Goal: Entertainment & Leisure: Consume media (video, audio)

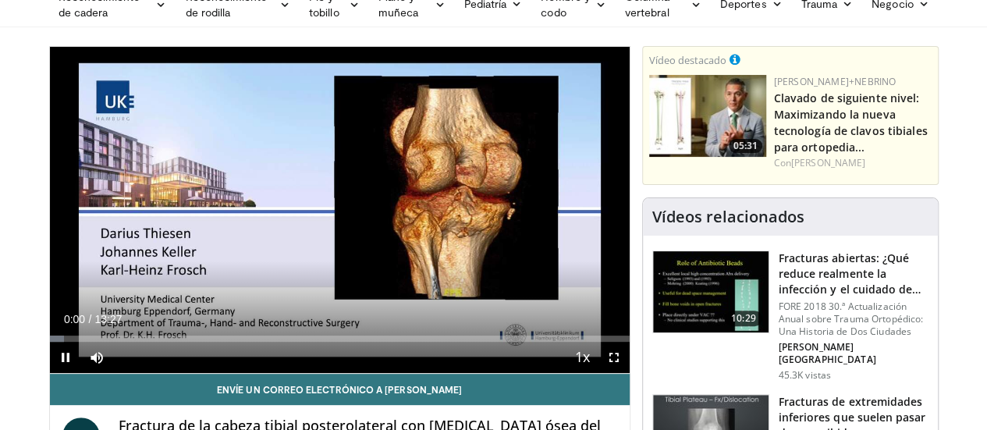
scroll to position [80, 0]
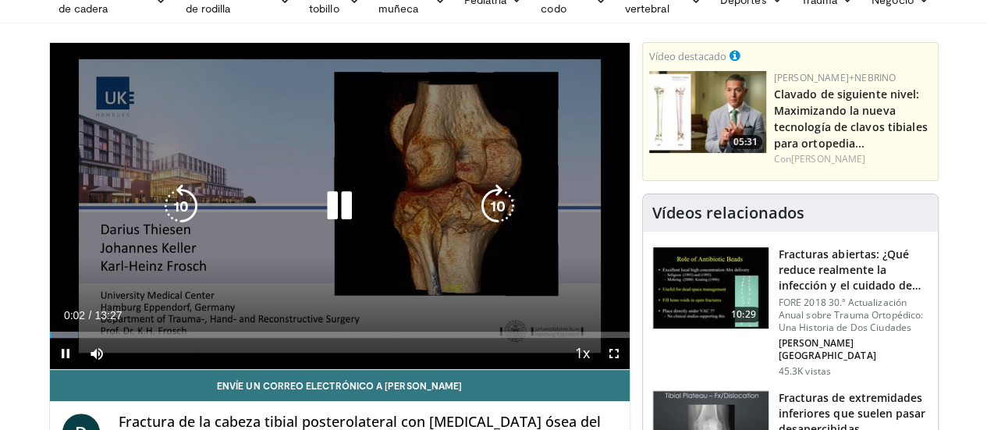
click at [516, 210] on icon "Video Player" at bounding box center [498, 206] width 44 height 44
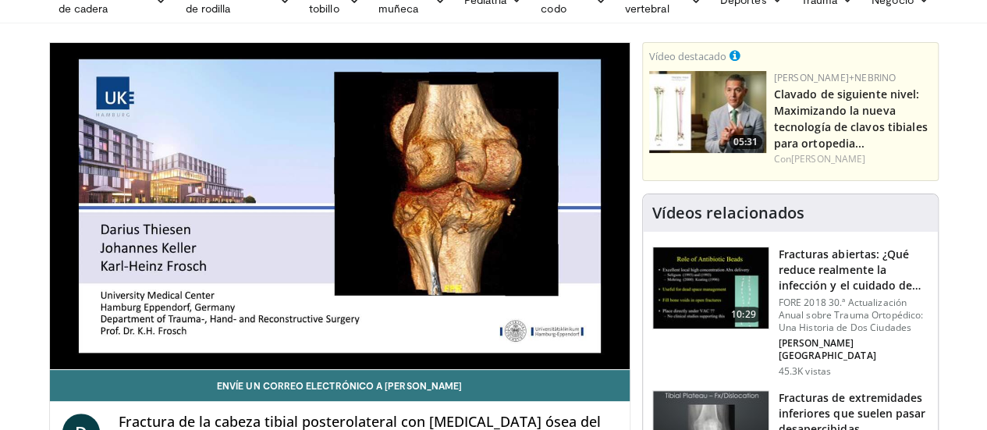
click at [516, 210] on div "30 seconds Tap to unmute" at bounding box center [339, 206] width 579 height 326
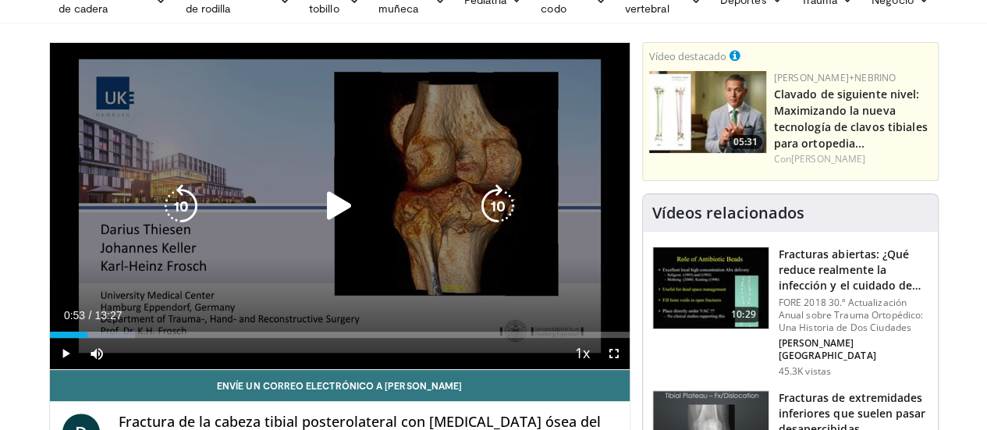
click at [504, 218] on icon "Video Player" at bounding box center [498, 206] width 44 height 44
click at [320, 225] on icon "Video Player" at bounding box center [339, 206] width 44 height 44
click at [499, 218] on icon "Video Player" at bounding box center [498, 206] width 44 height 44
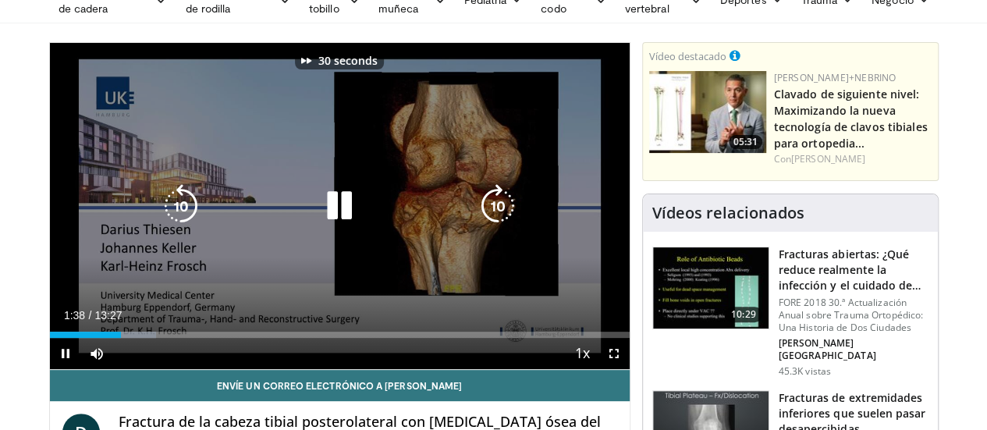
click at [499, 218] on icon "Video Player" at bounding box center [498, 206] width 44 height 44
click at [499, 219] on icon "Video Player" at bounding box center [498, 206] width 44 height 44
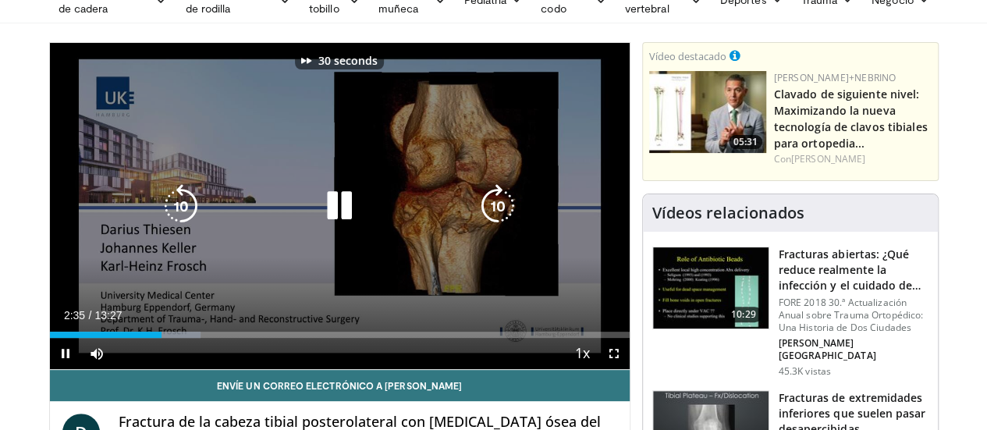
click at [499, 219] on icon "Video Player" at bounding box center [498, 206] width 44 height 44
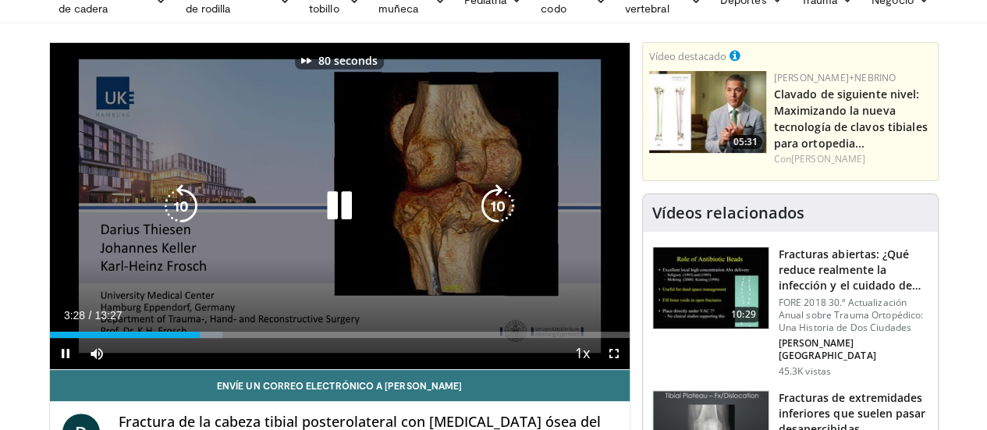
click at [499, 219] on icon "Video Player" at bounding box center [498, 206] width 44 height 44
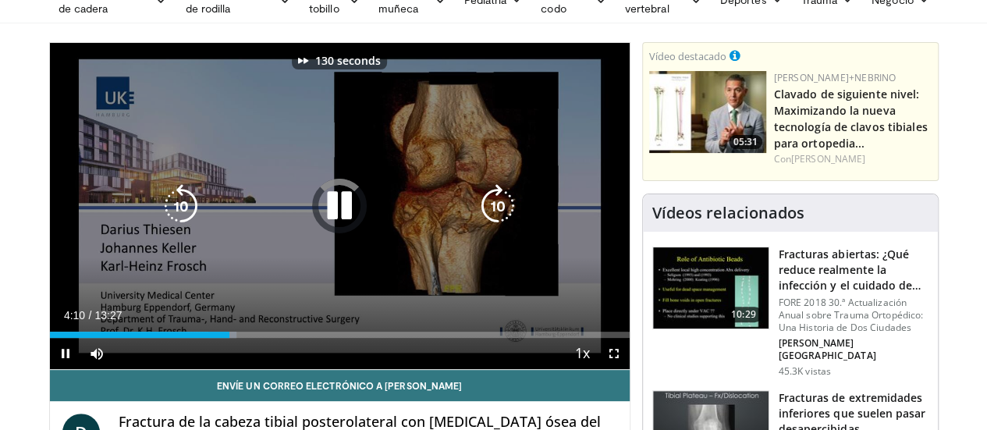
click at [499, 219] on icon "Video Player" at bounding box center [498, 206] width 44 height 44
click at [499, 216] on icon "Video Player" at bounding box center [498, 206] width 44 height 44
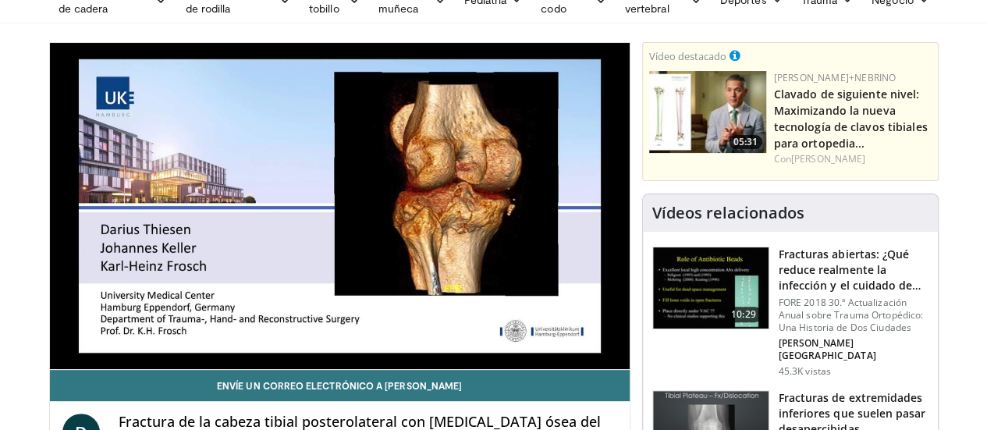
click at [499, 216] on div "10 seconds Tap to unmute" at bounding box center [339, 206] width 579 height 326
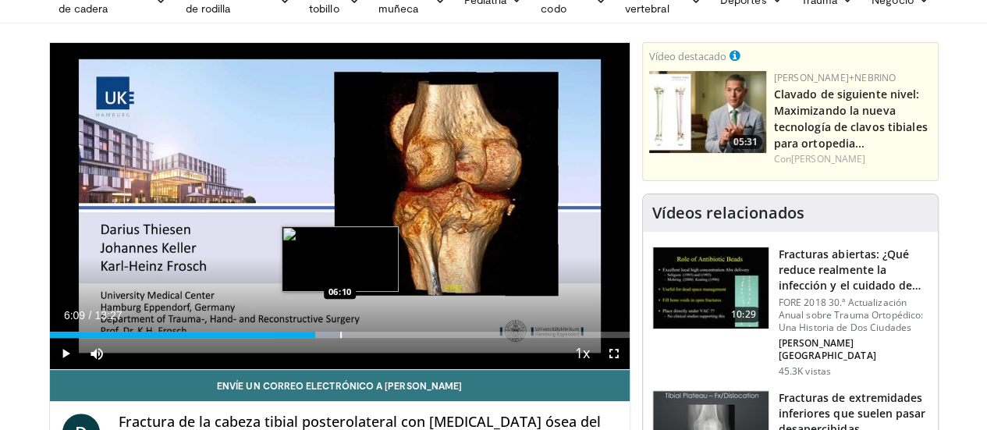
click at [299, 338] on div "Loaded : 50.39% 06:09 06:10" at bounding box center [339, 334] width 579 height 6
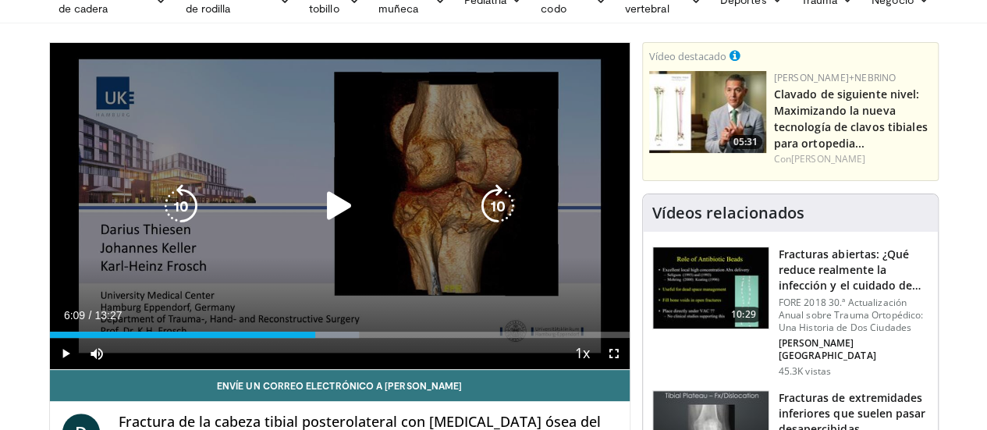
click at [506, 210] on icon "Video Player" at bounding box center [498, 206] width 44 height 44
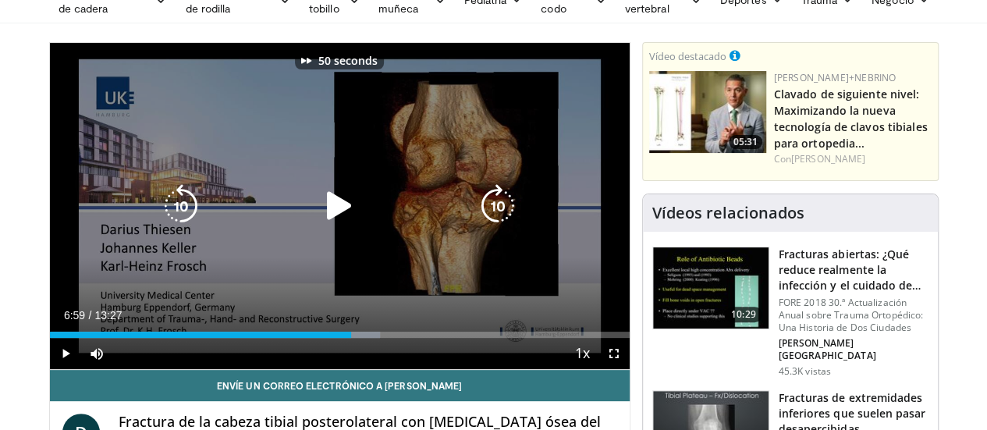
click at [506, 210] on icon "Video Player" at bounding box center [498, 206] width 44 height 44
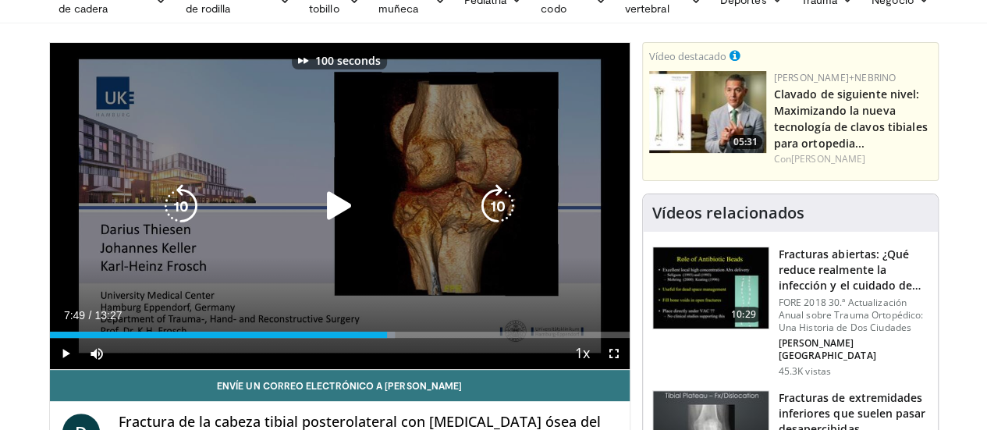
click at [506, 210] on icon "Video Player" at bounding box center [498, 206] width 44 height 44
